Goal: Task Accomplishment & Management: Use online tool/utility

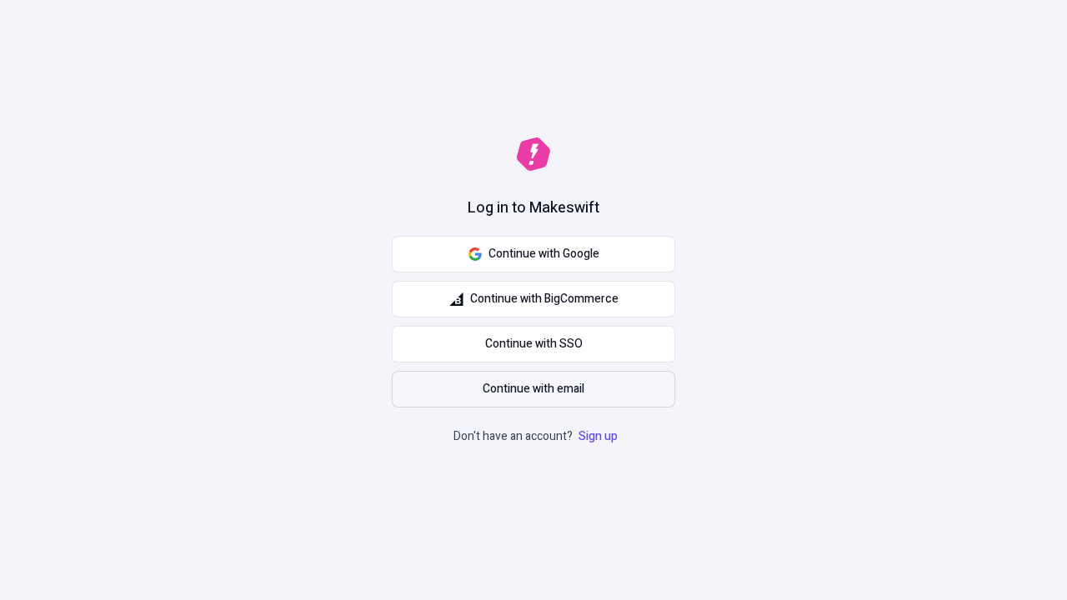
click at [533, 389] on span "Continue with email" at bounding box center [534, 389] width 102 height 18
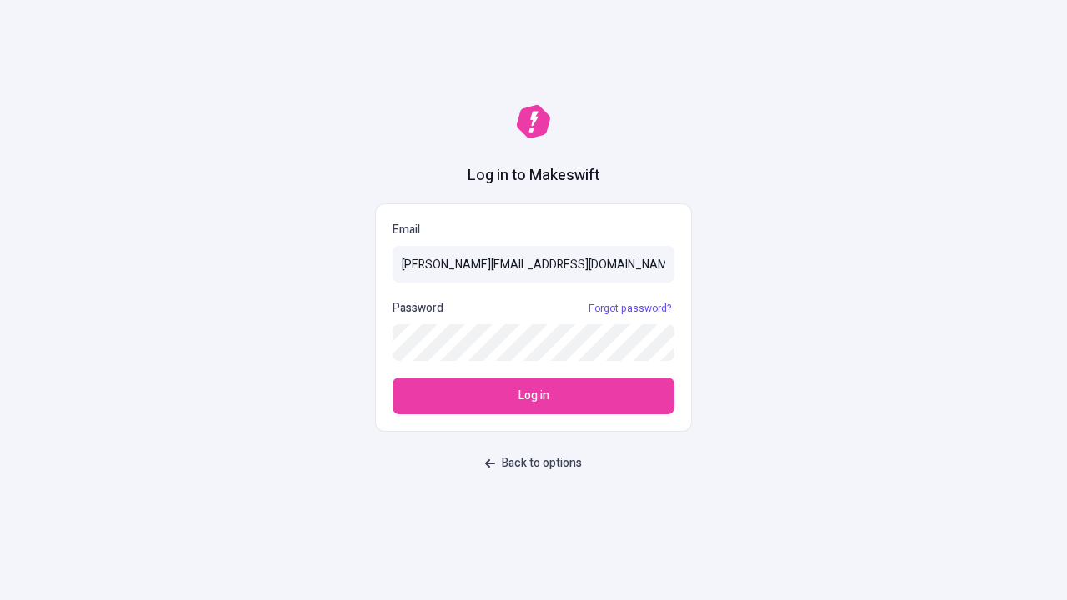
type input "sasha+test-ui@makeswift.com"
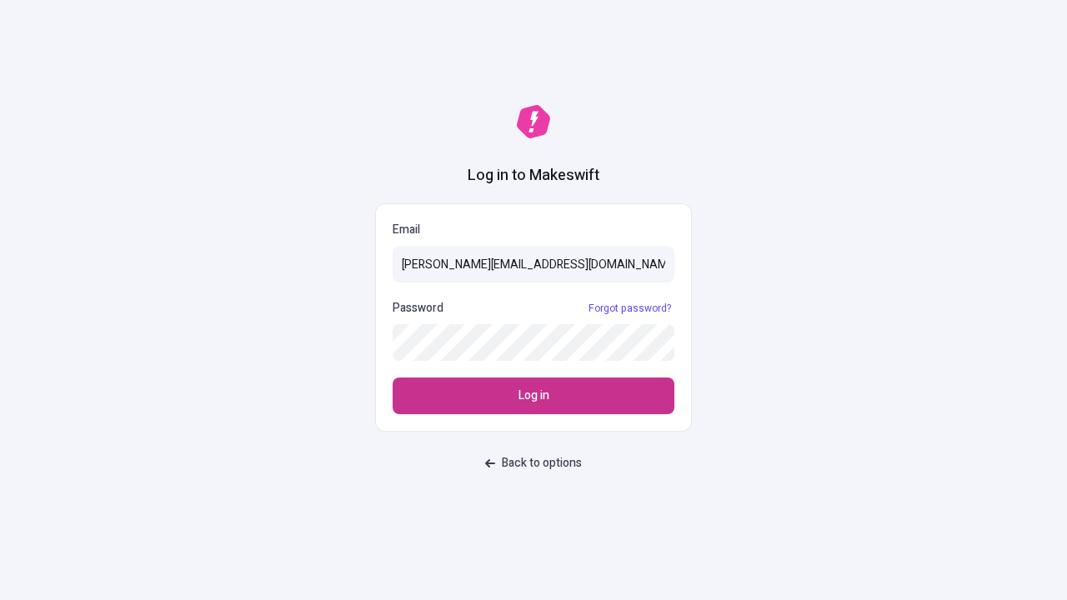
click at [533, 396] on span "Log in" at bounding box center [533, 396] width 31 height 18
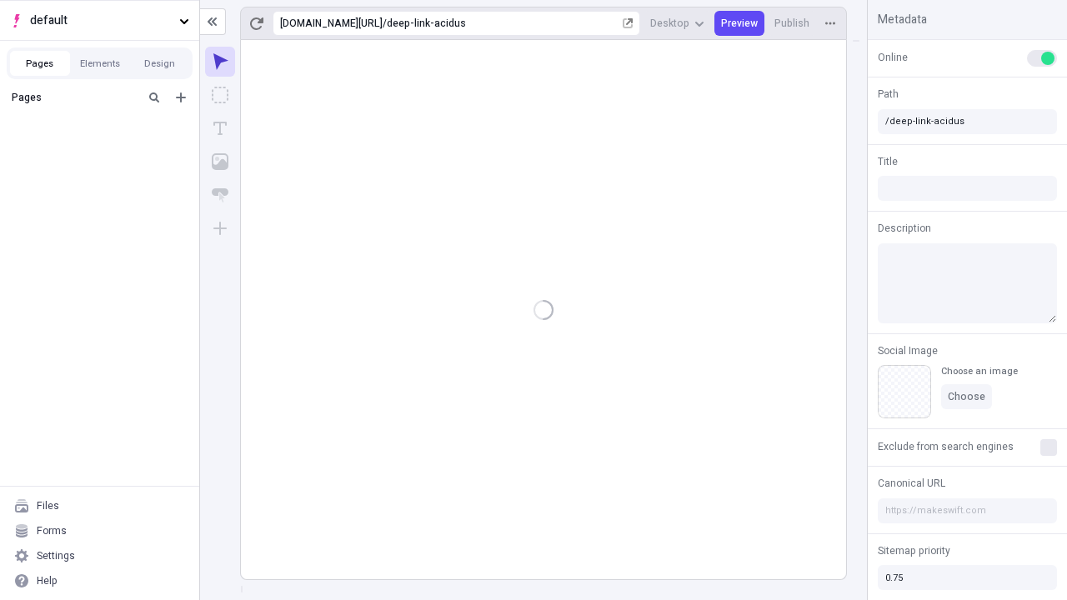
type input "/deep-link-acidus"
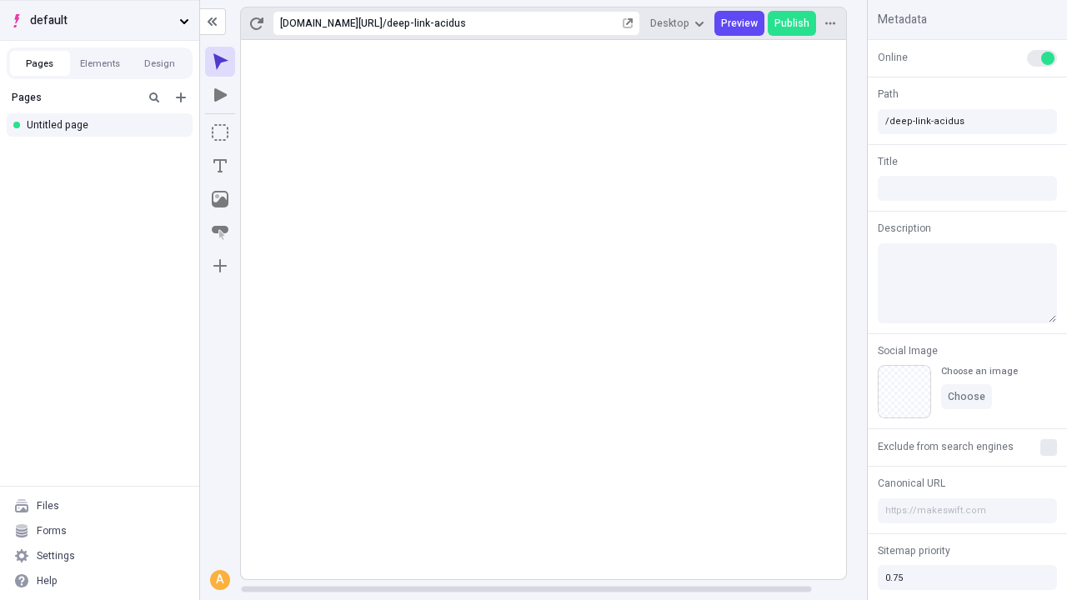
click at [99, 20] on span "default" at bounding box center [101, 21] width 143 height 18
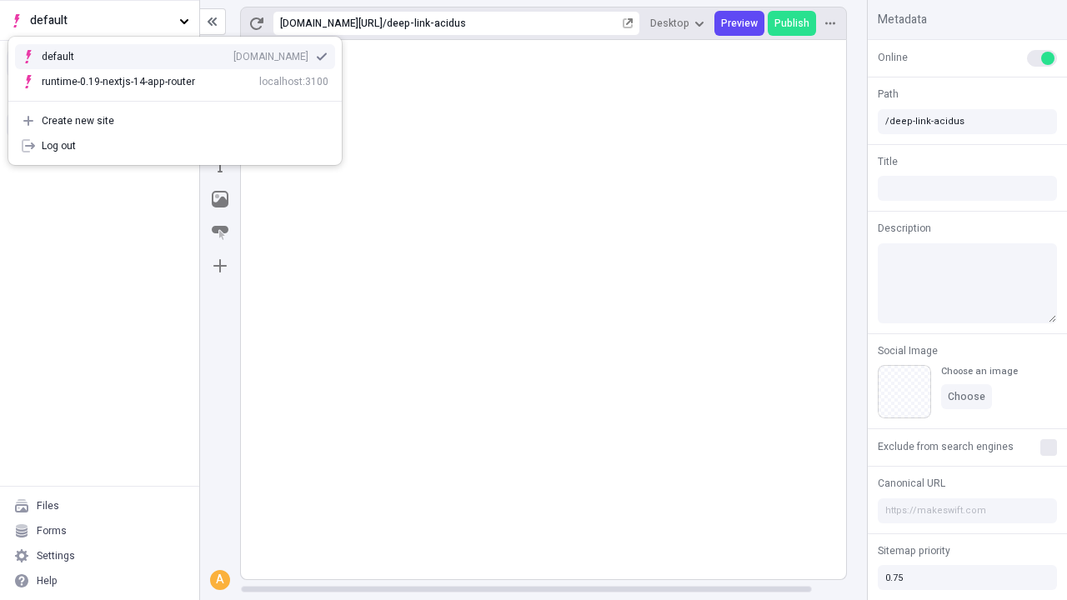
click at [233, 53] on div "qee9k4dy7d.staging.makeswift.site" at bounding box center [270, 56] width 75 height 13
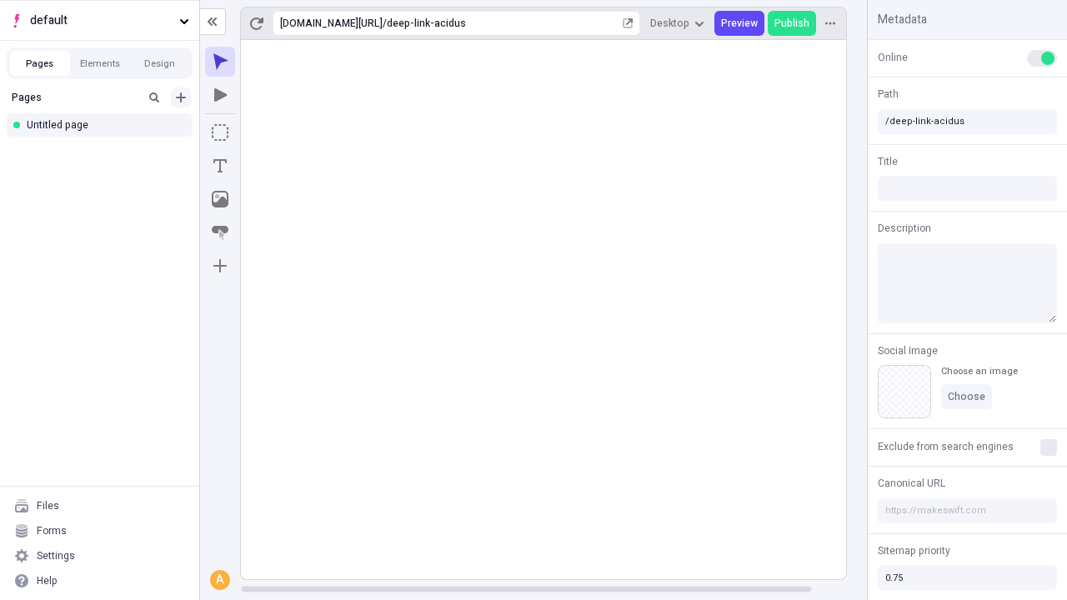
click at [181, 98] on icon "Add new" at bounding box center [181, 98] width 10 height 10
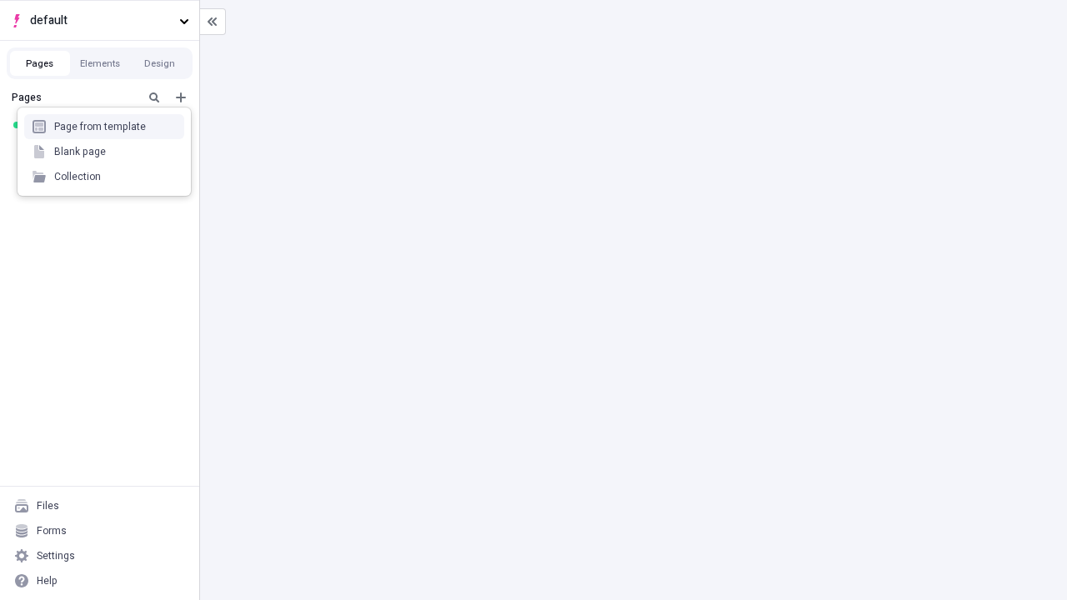
click at [104, 152] on div "Blank page" at bounding box center [104, 151] width 160 height 25
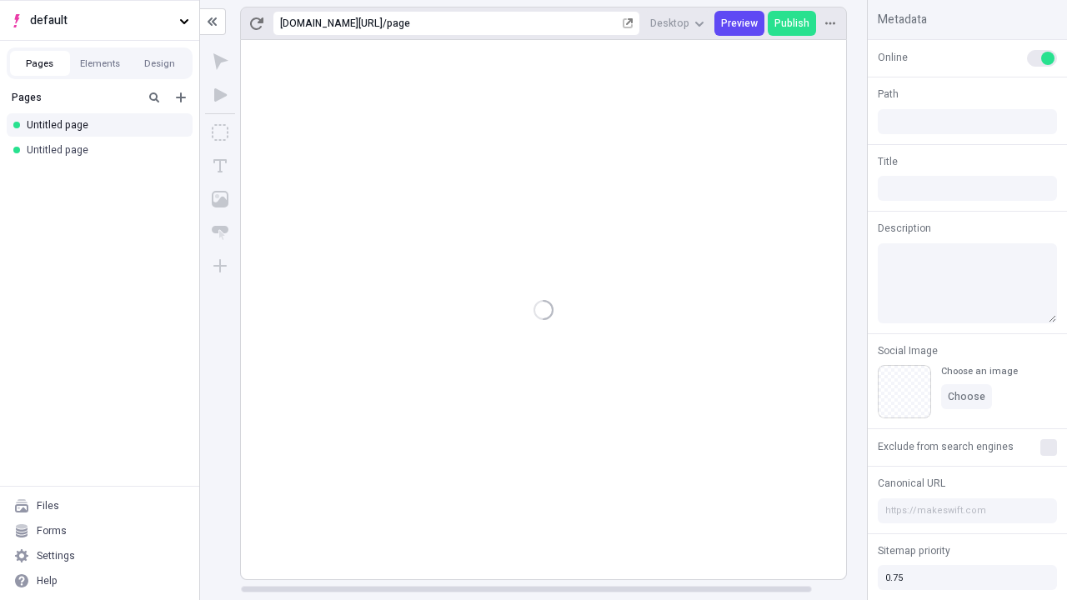
type input "/page"
